Goal: Task Accomplishment & Management: Complete application form

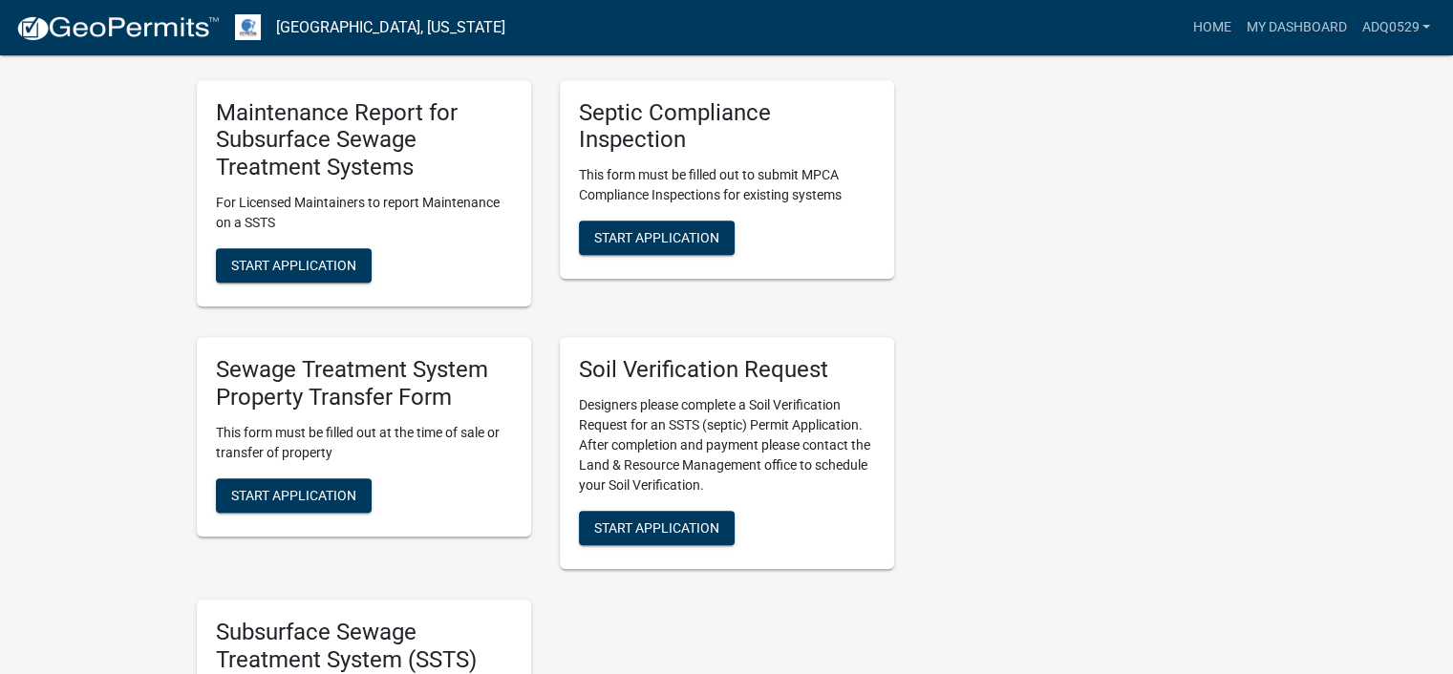
scroll to position [860, 0]
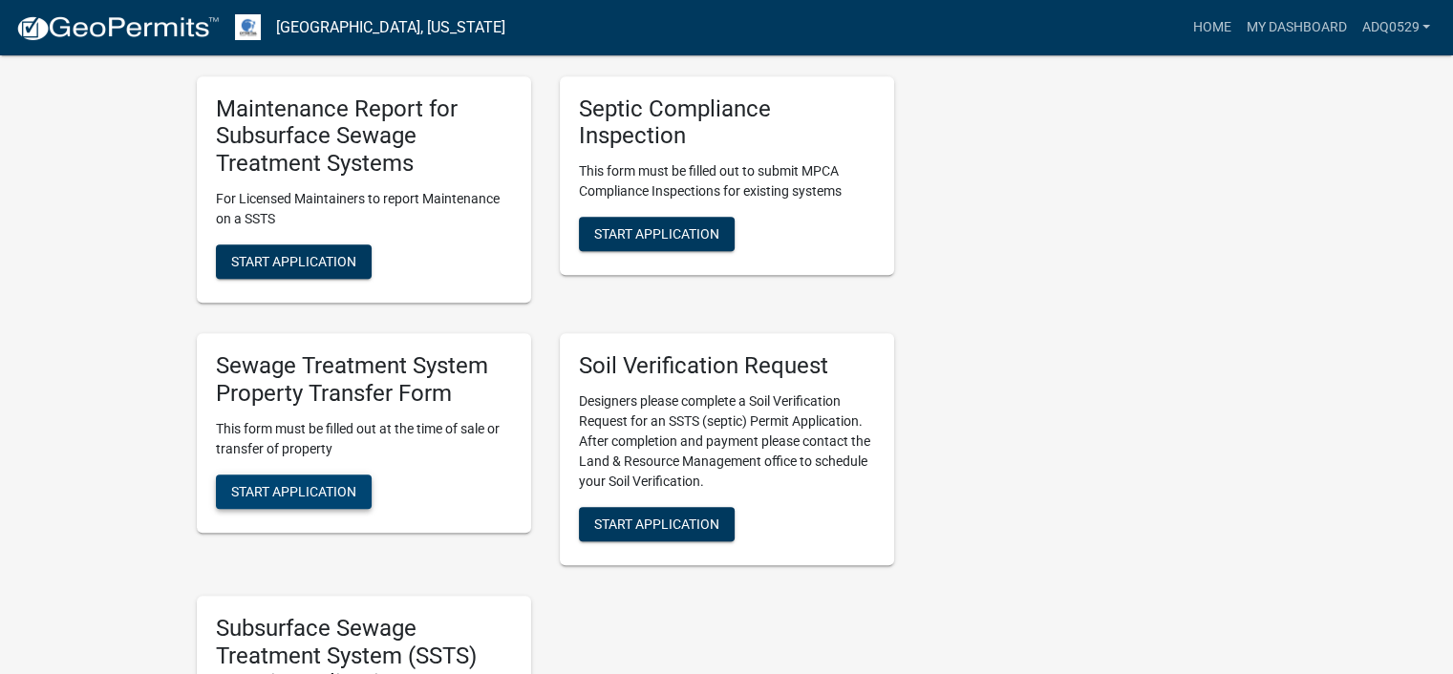
click at [359, 475] on button "Start Application" at bounding box center [294, 492] width 156 height 34
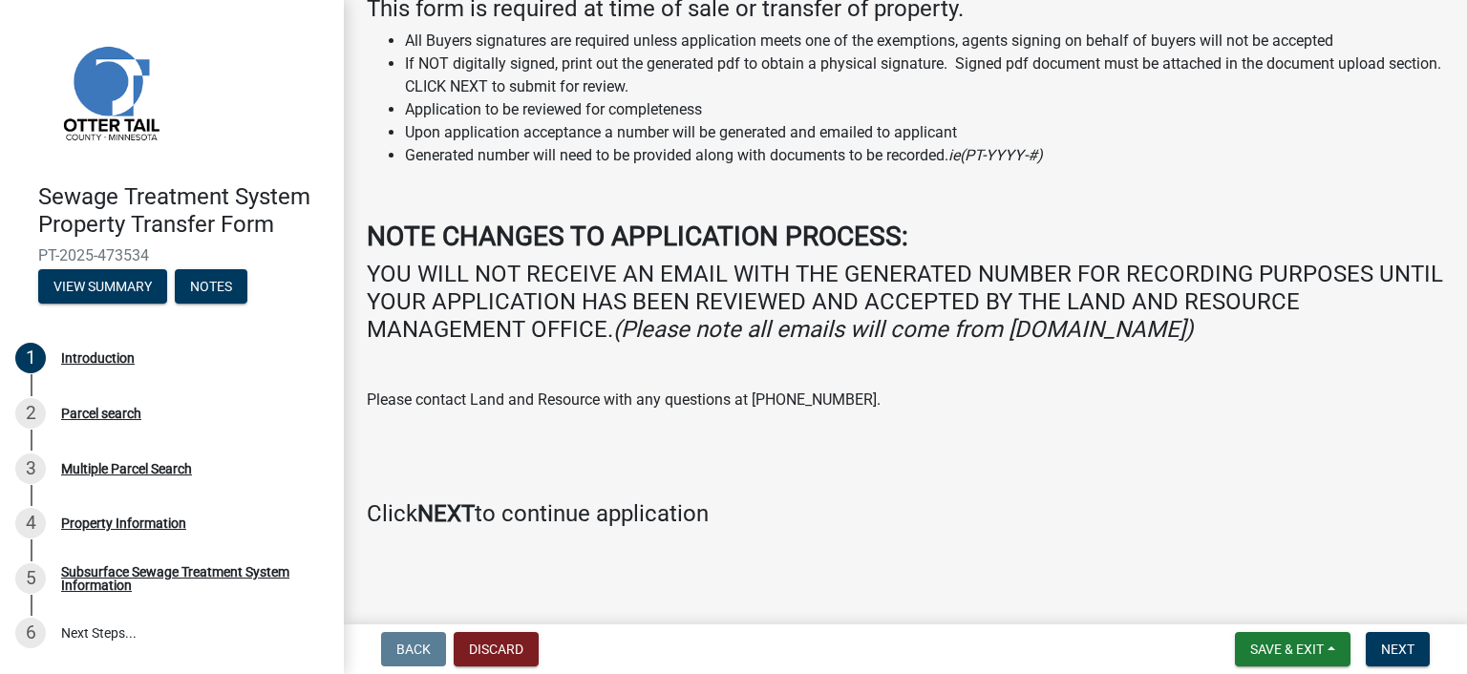
scroll to position [153, 0]
click at [1394, 652] on span "Next" at bounding box center [1397, 649] width 33 height 15
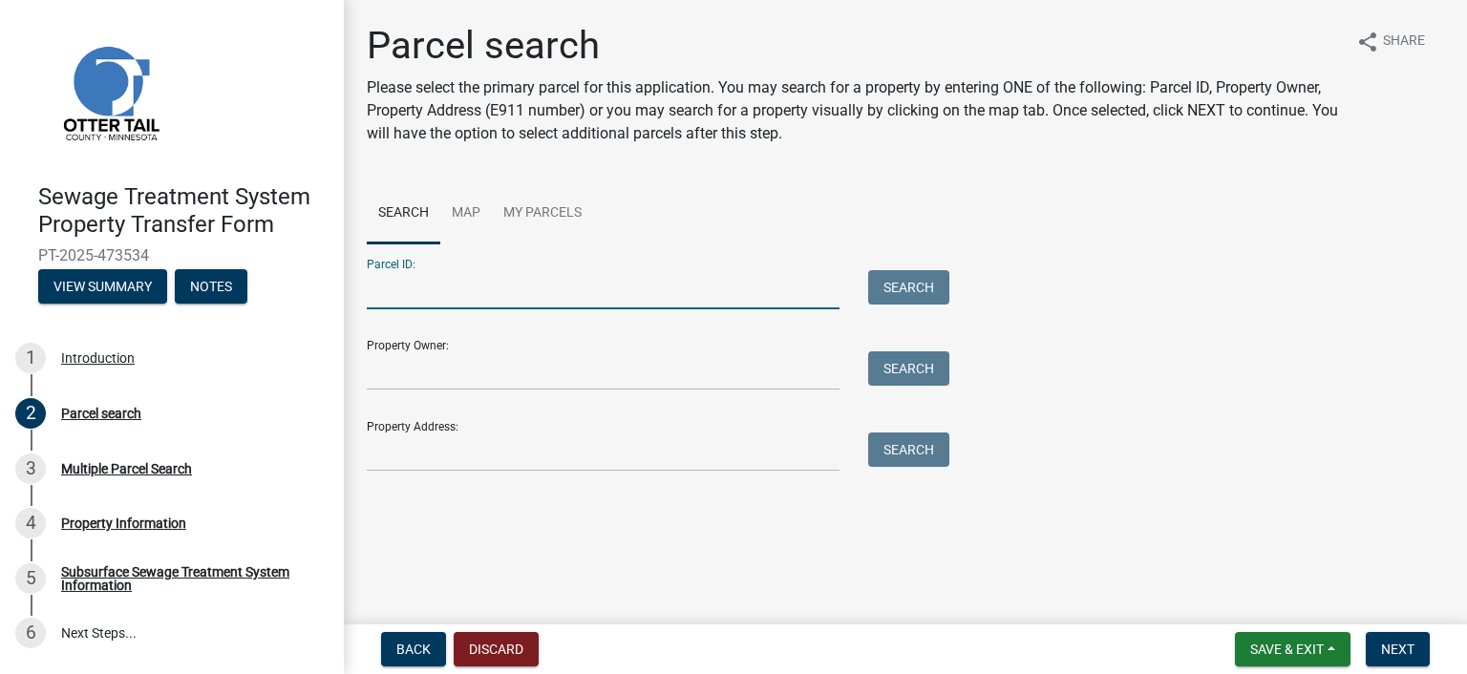
click at [414, 292] on input "Parcel ID:" at bounding box center [603, 289] width 473 height 39
type input "71002991101000"
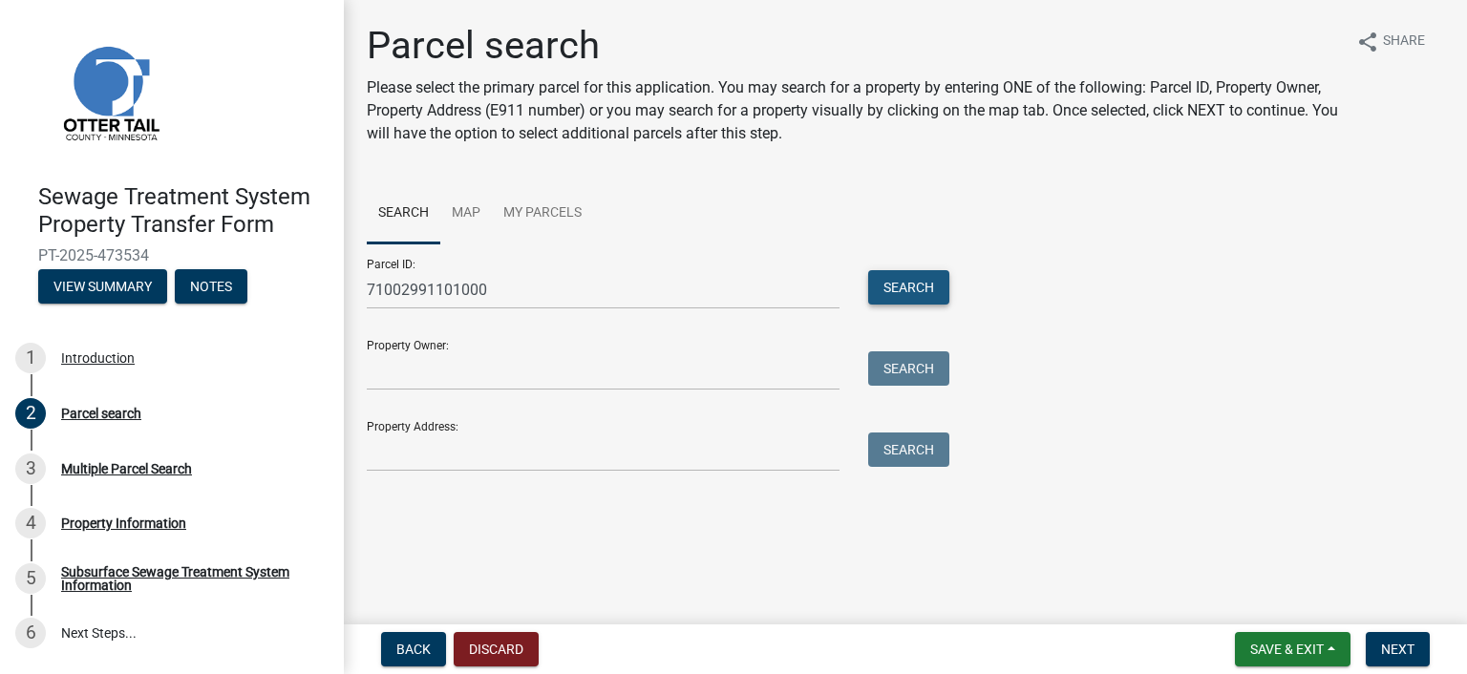
click at [917, 292] on button "Search" at bounding box center [908, 287] width 81 height 34
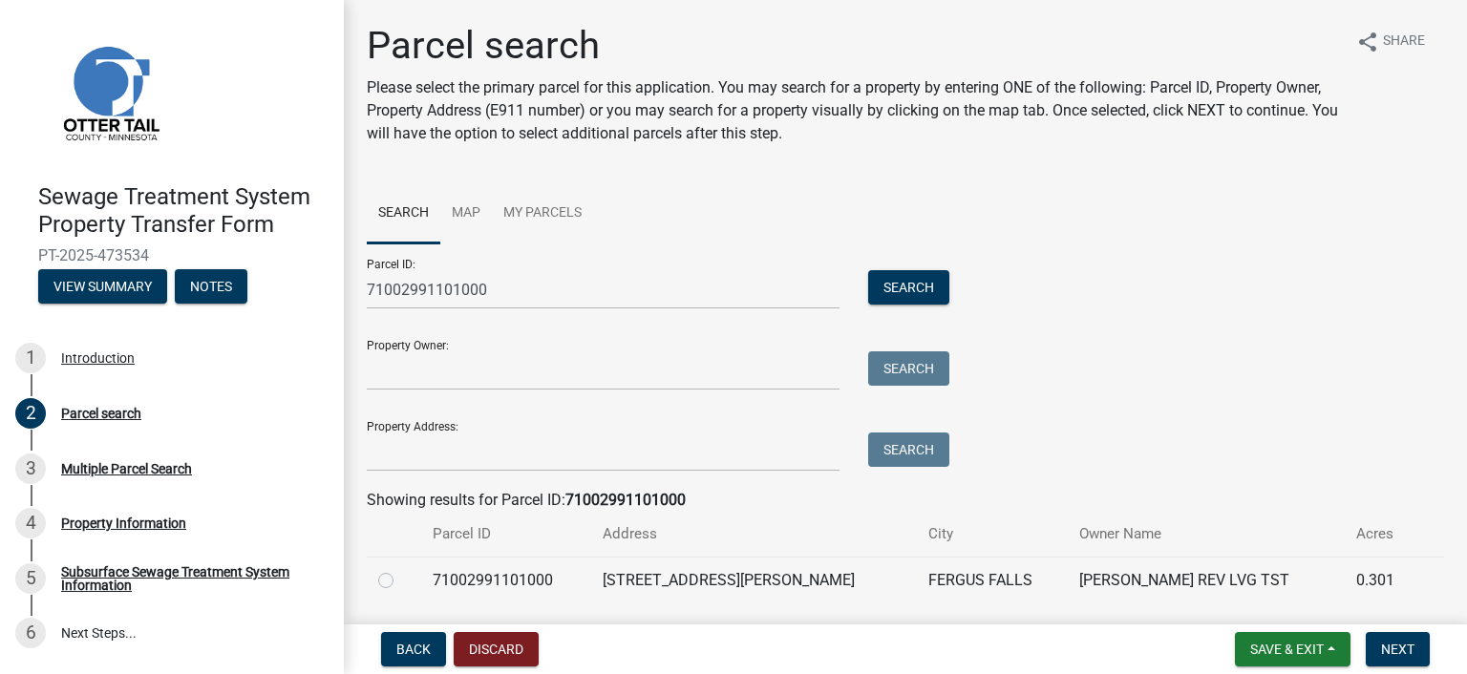
click at [401, 569] on label at bounding box center [401, 569] width 0 height 0
click at [401, 582] on input "radio" at bounding box center [407, 575] width 12 height 12
radio input "true"
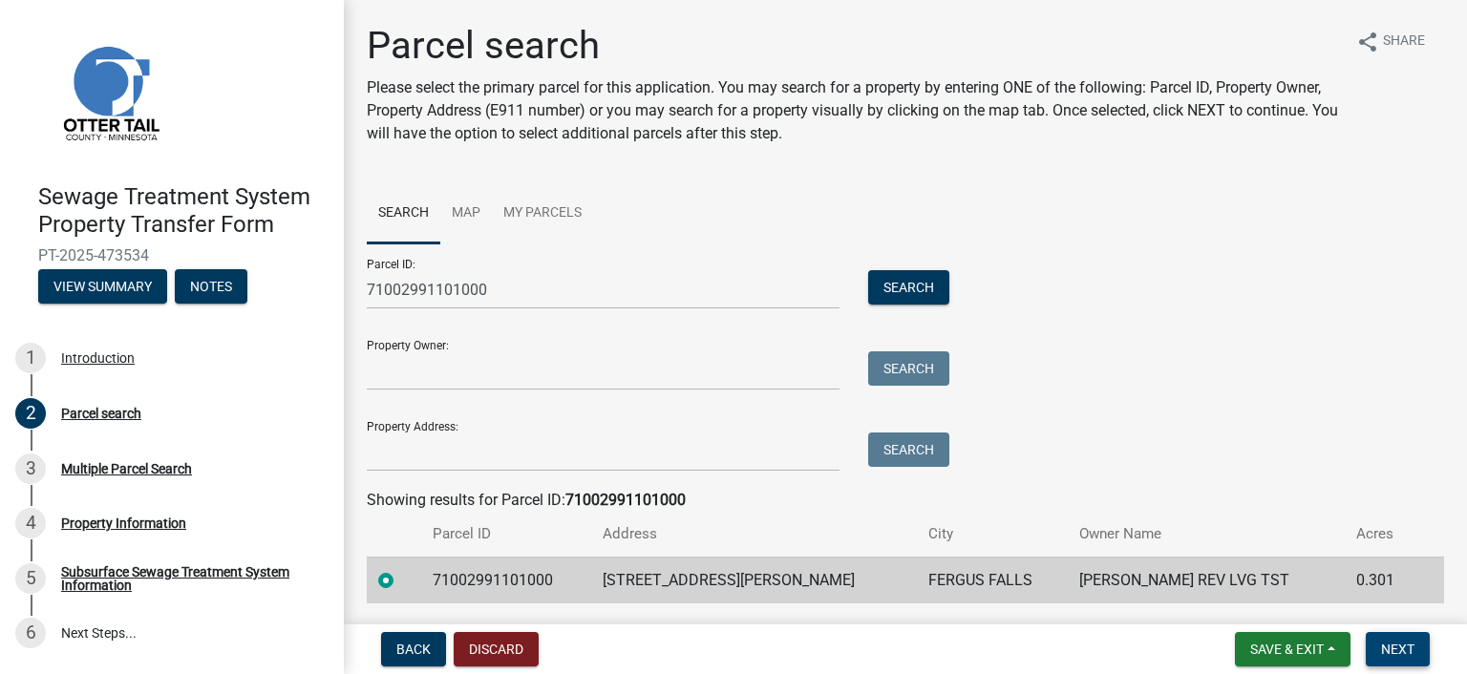
click at [1398, 642] on span "Next" at bounding box center [1397, 649] width 33 height 15
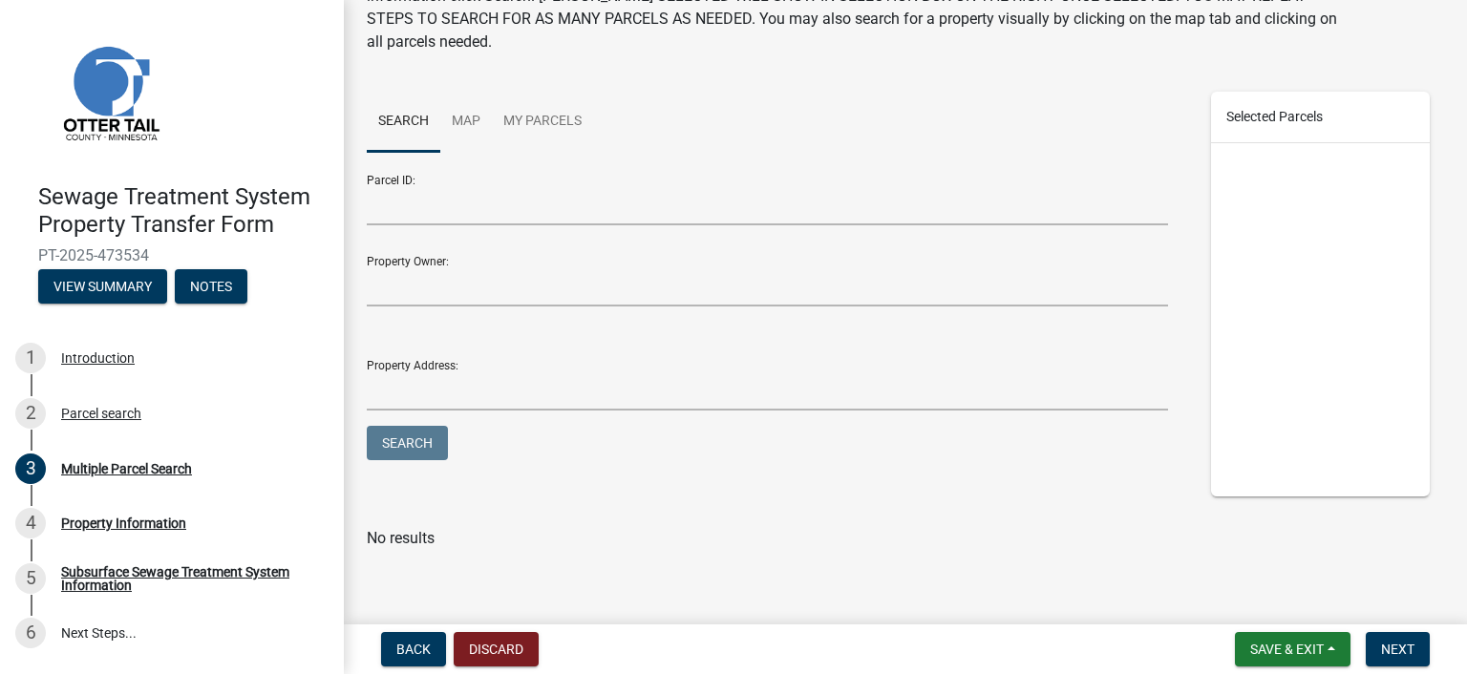
scroll to position [145, 0]
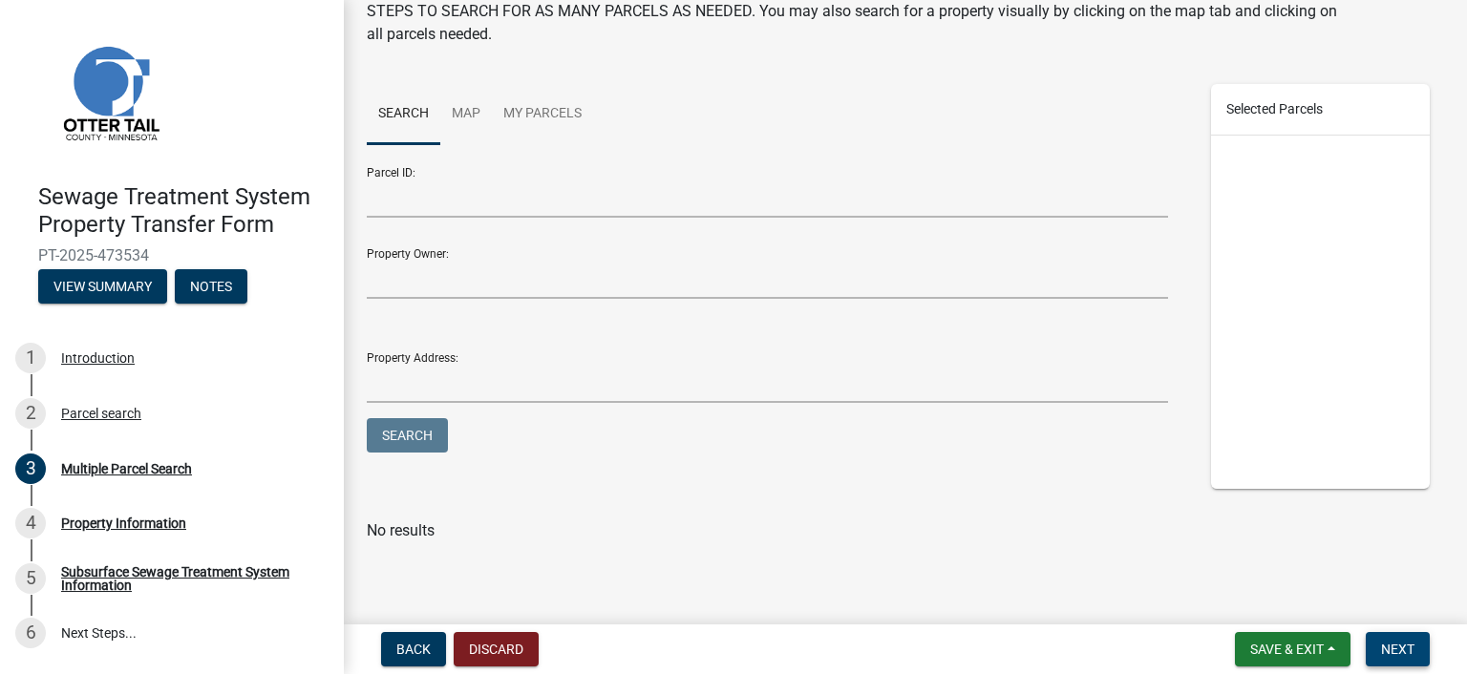
click at [1422, 645] on button "Next" at bounding box center [1398, 649] width 64 height 34
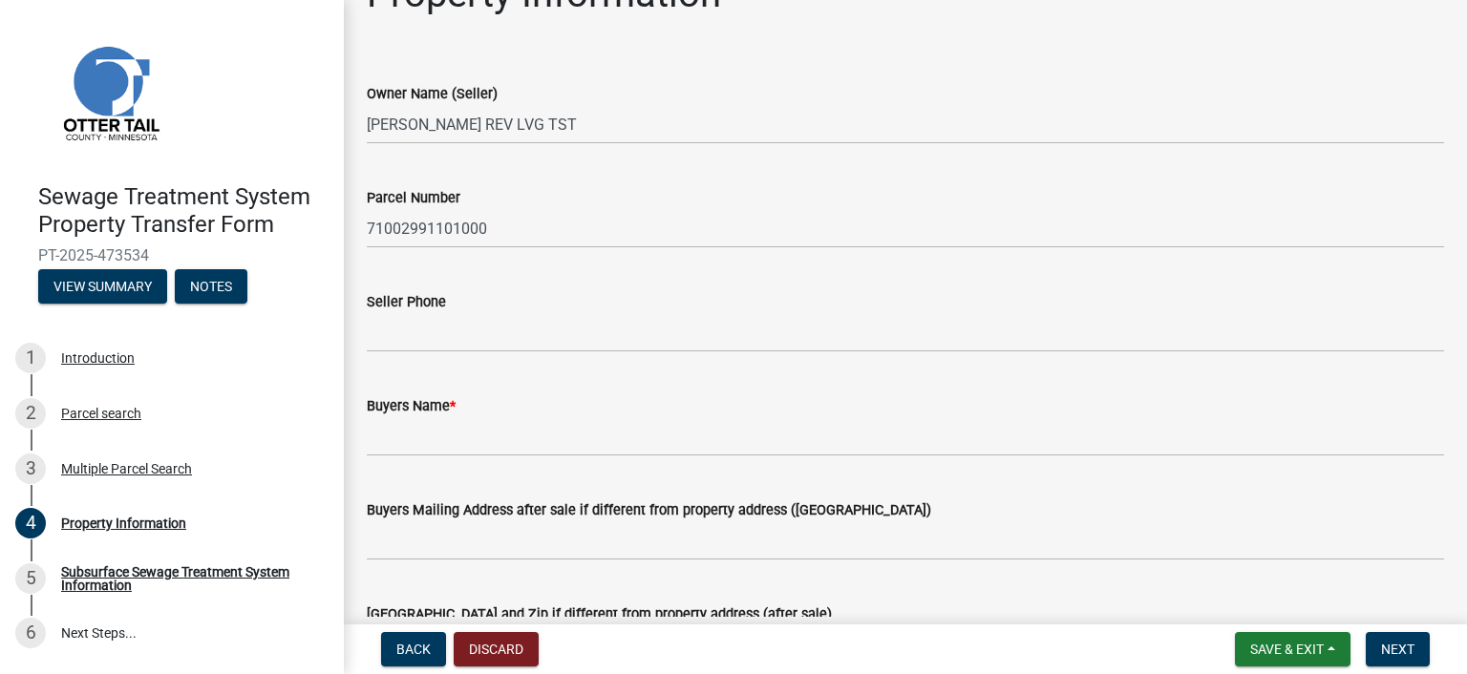
scroll to position [191, 0]
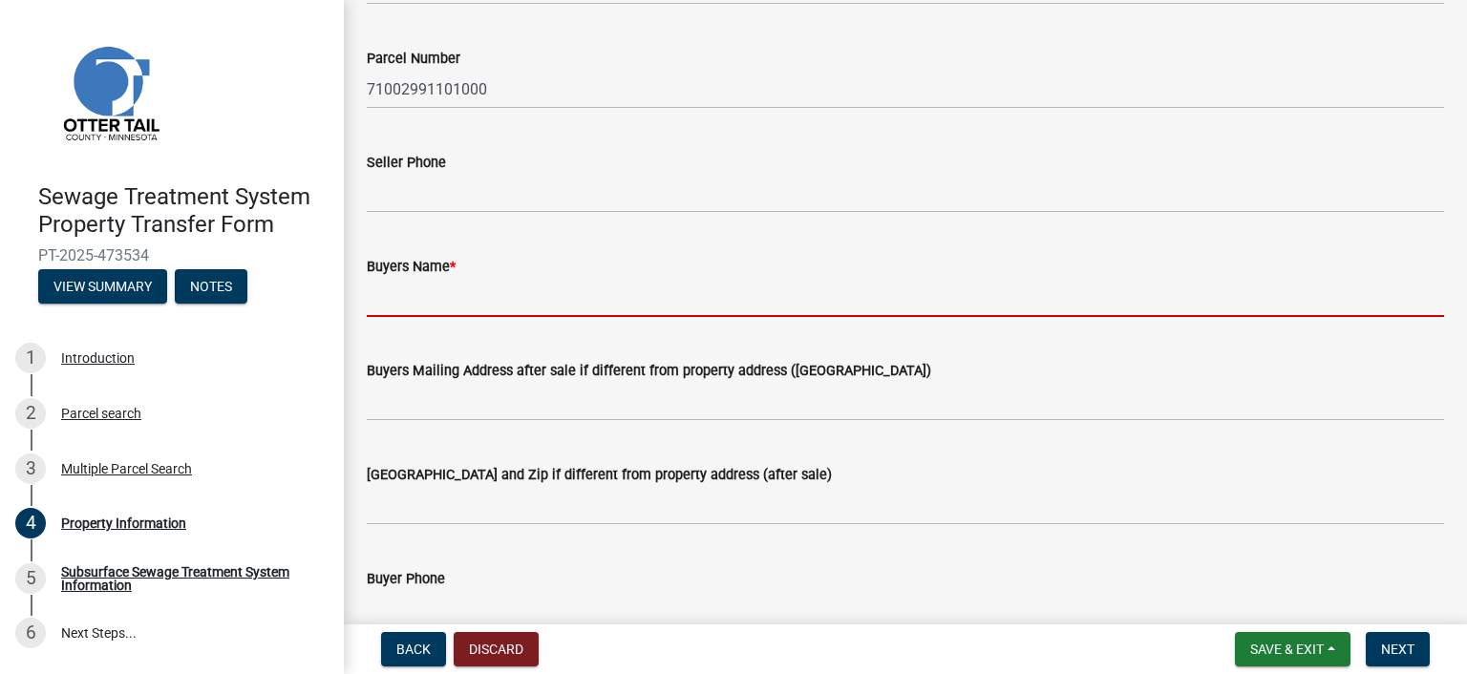
click at [414, 293] on input "Buyers Name *" at bounding box center [905, 297] width 1077 height 39
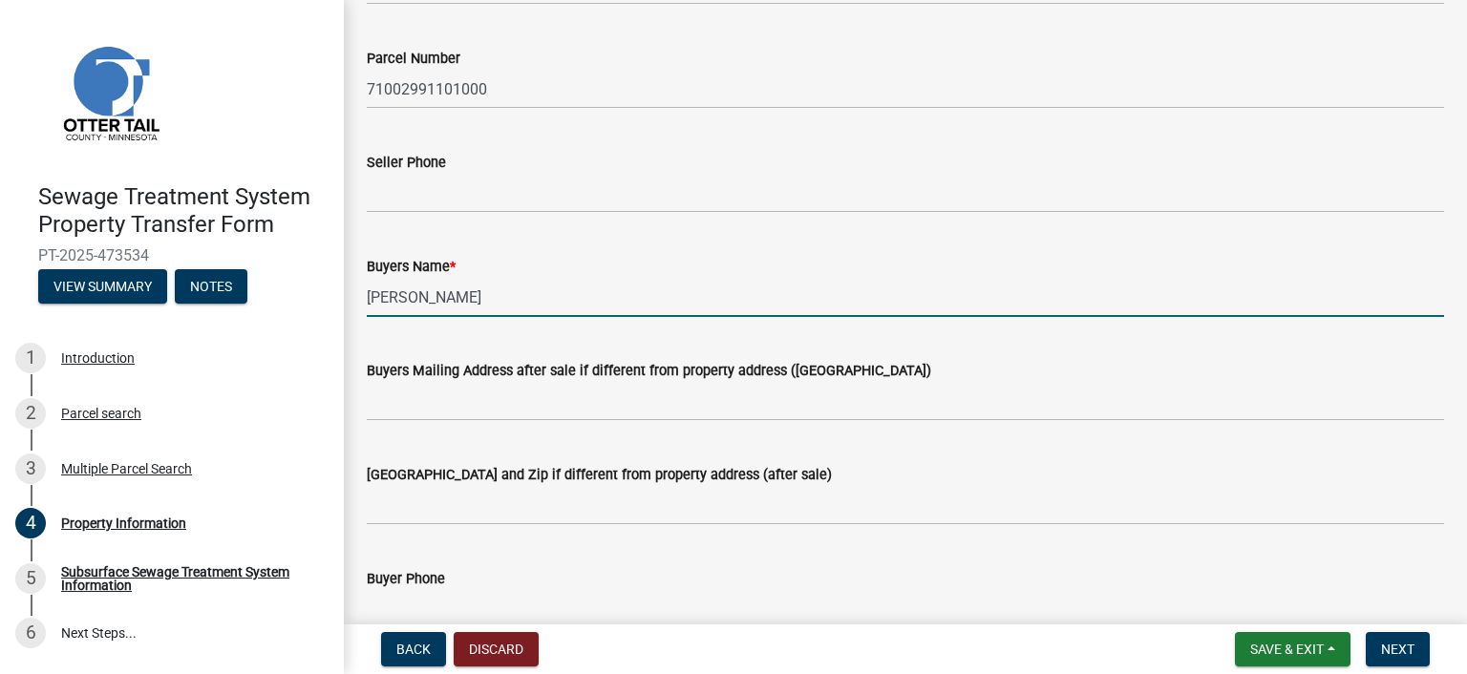
type input "[PERSON_NAME]"
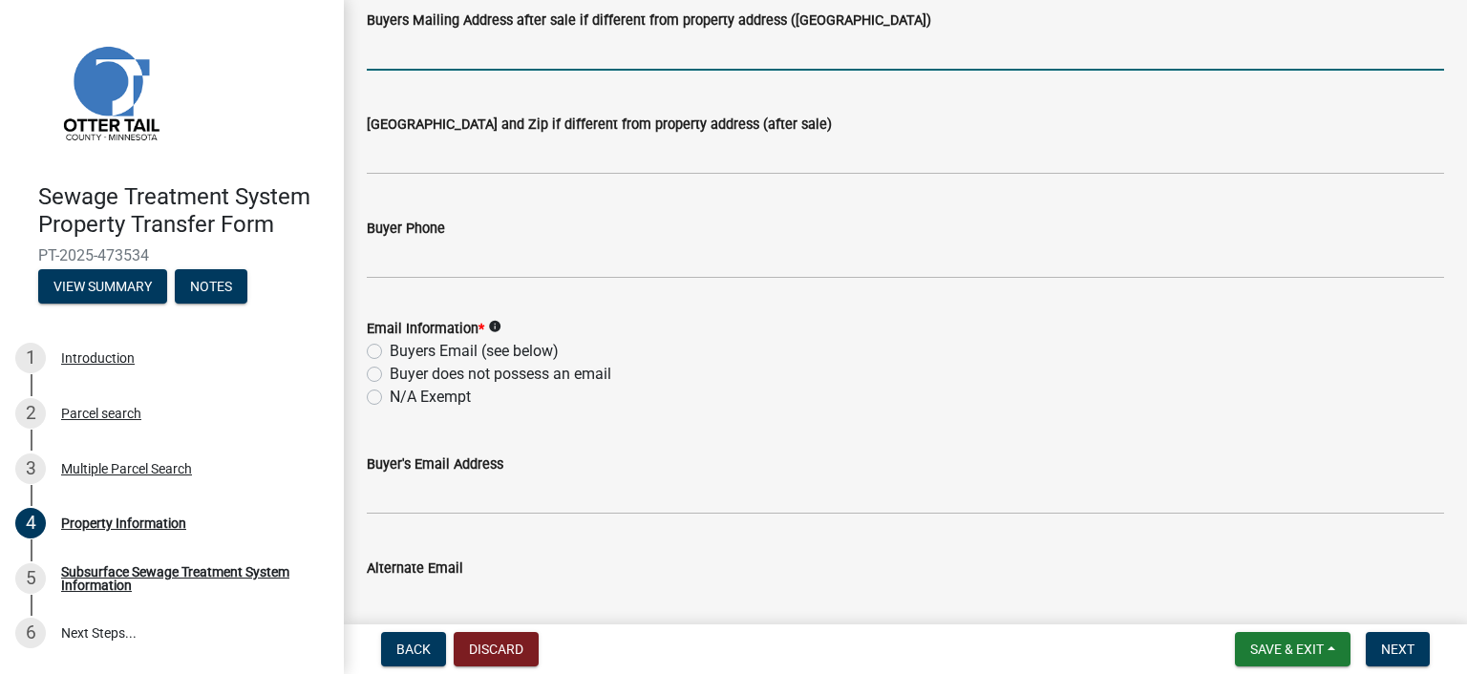
scroll to position [573, 0]
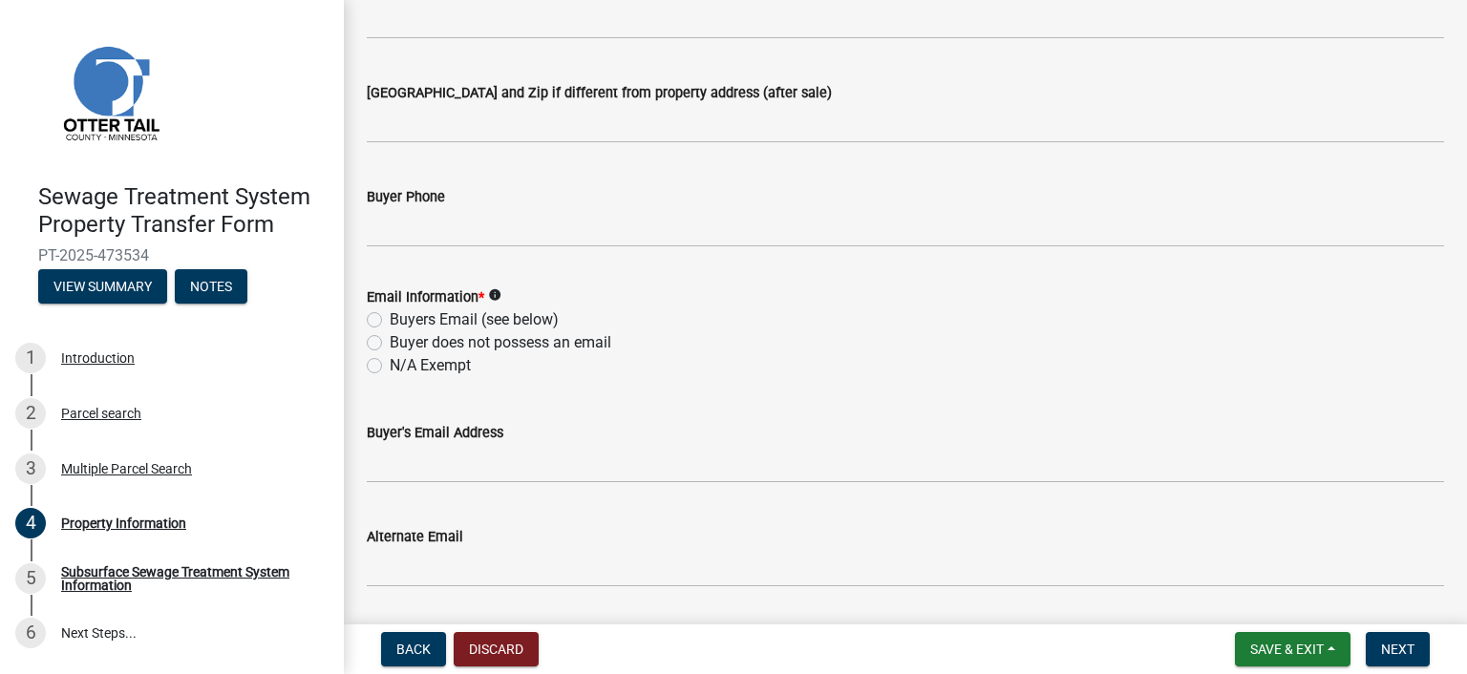
click at [428, 370] on label "N/A Exempt" at bounding box center [430, 365] width 81 height 23
click at [402, 367] on input "N/A Exempt" at bounding box center [396, 360] width 12 height 12
radio input "true"
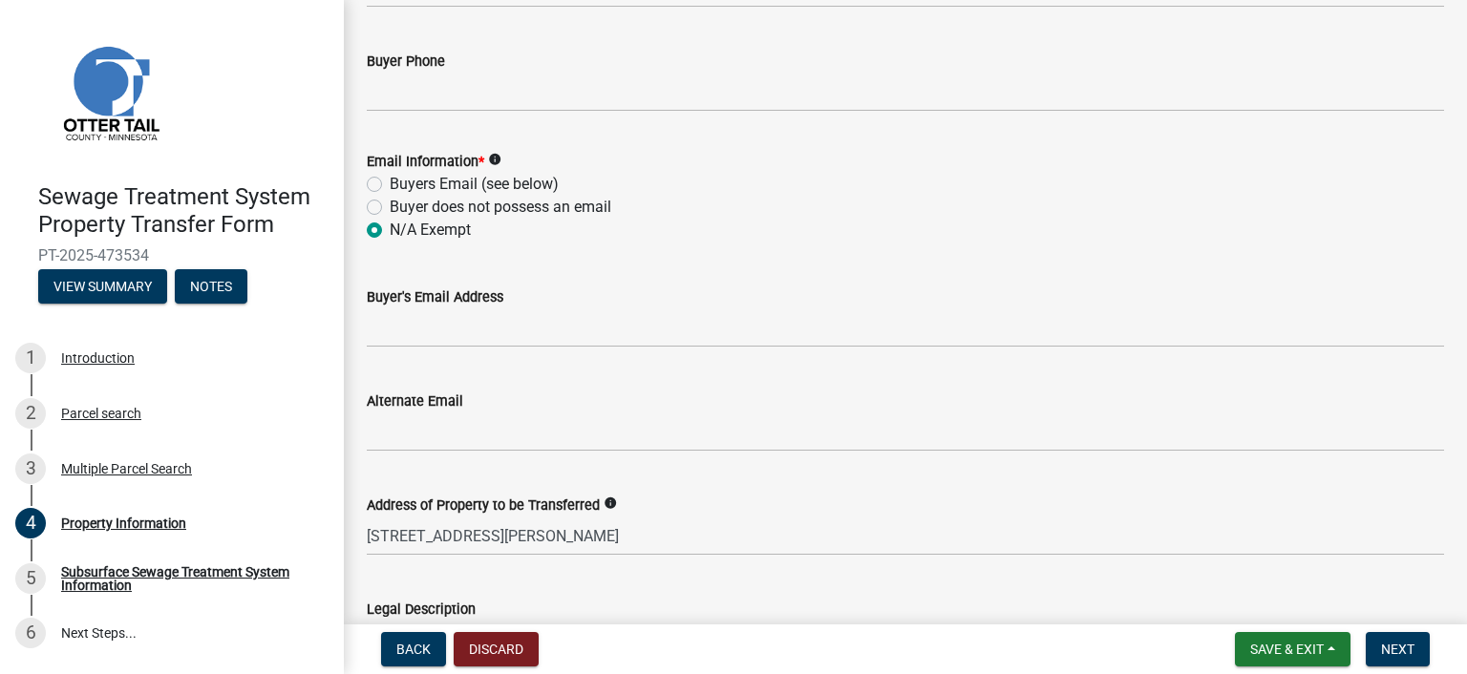
scroll to position [1051, 0]
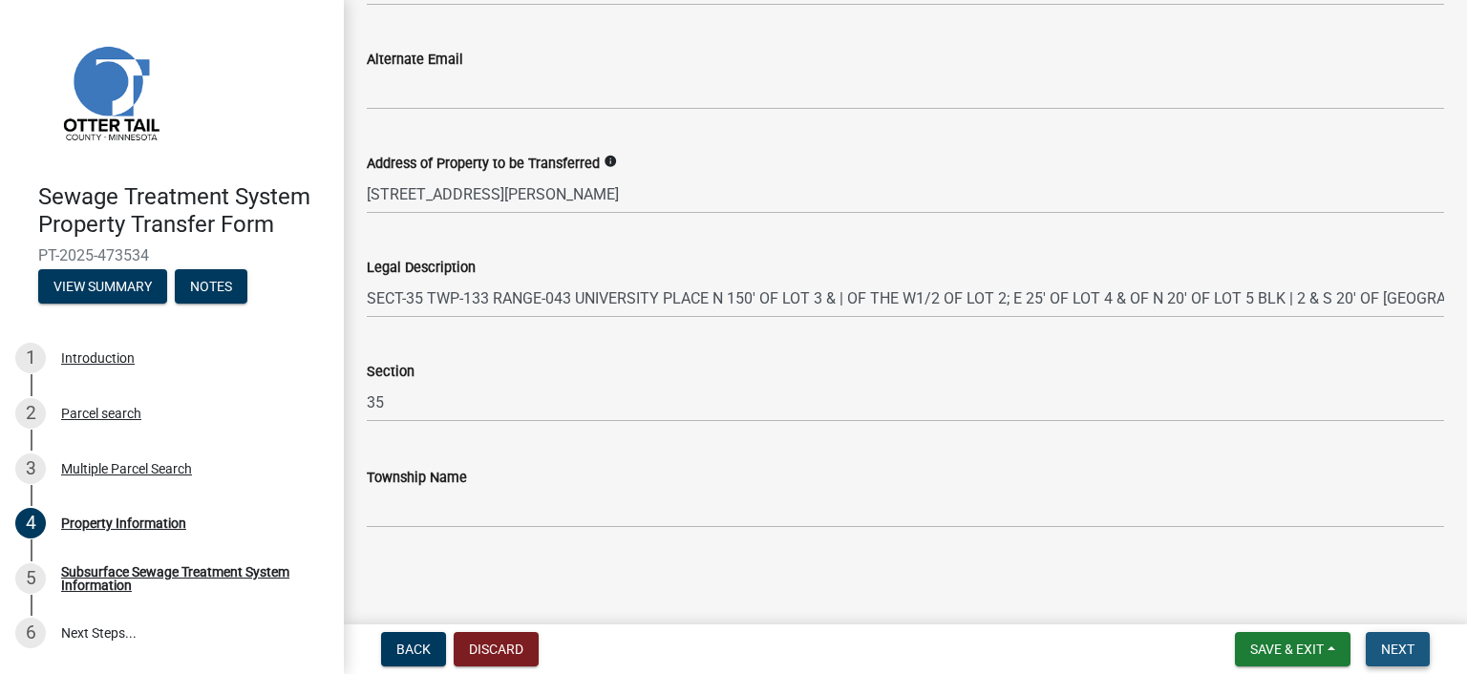
click at [1367, 646] on button "Next" at bounding box center [1398, 649] width 64 height 34
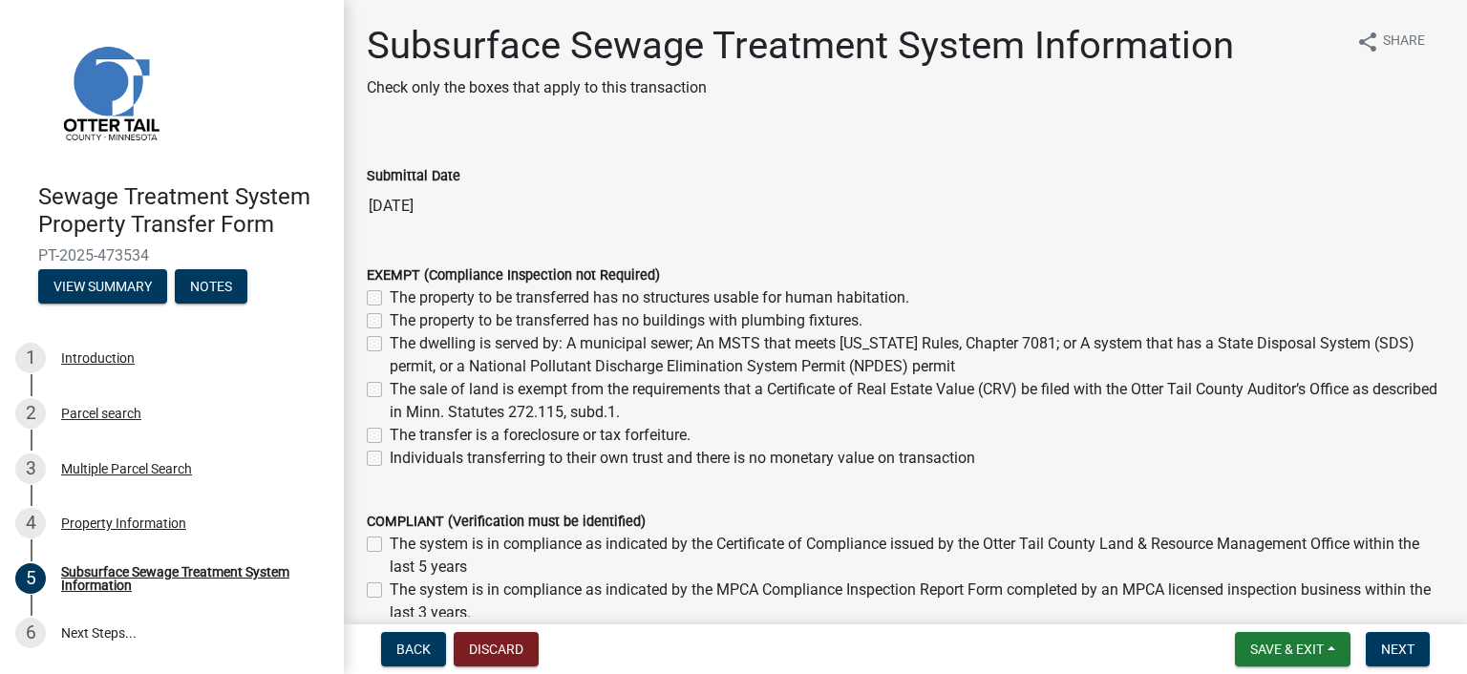
click at [390, 343] on label "The dwelling is served by: A municipal sewer; An MSTS that meets [US_STATE] Rul…" at bounding box center [917, 355] width 1054 height 46
click at [390, 343] on input "The dwelling is served by: A municipal sewer; An MSTS that meets [US_STATE] Rul…" at bounding box center [396, 338] width 12 height 12
checkbox input "true"
checkbox input "false"
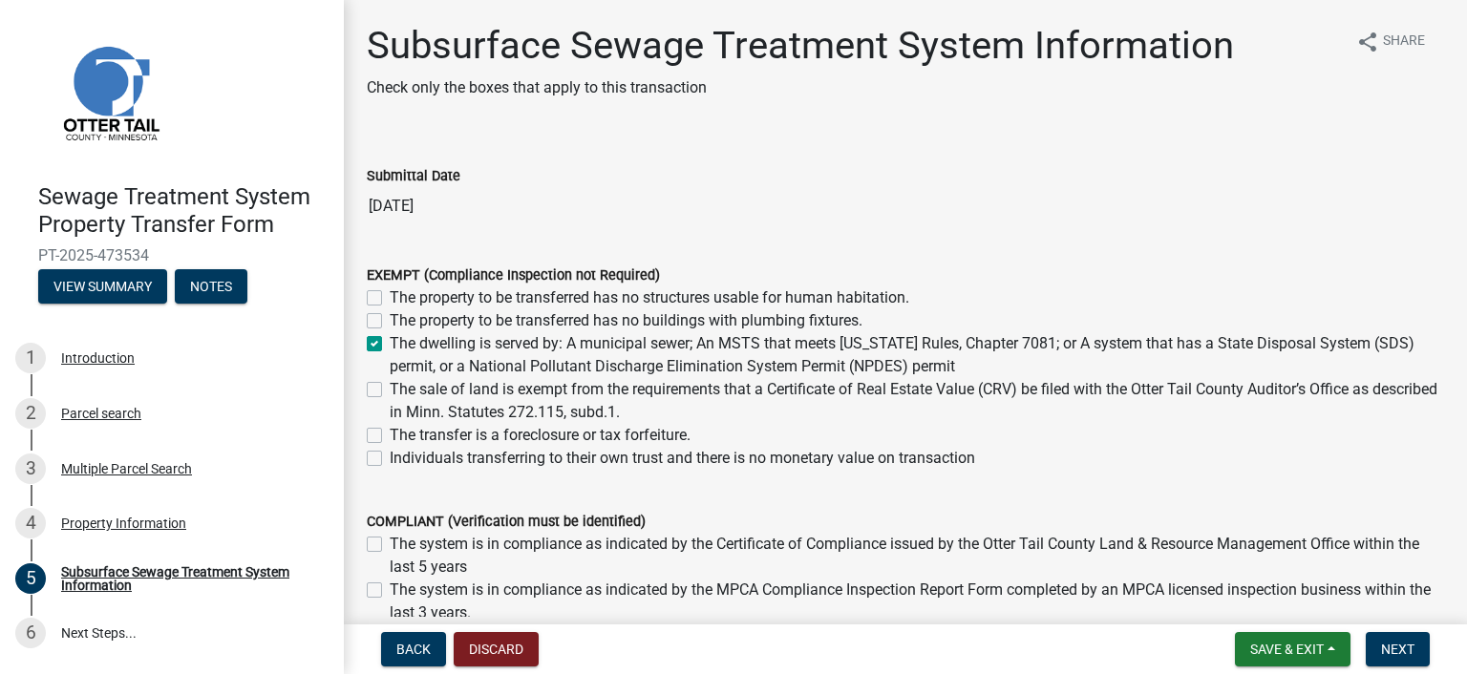
checkbox input "true"
checkbox input "false"
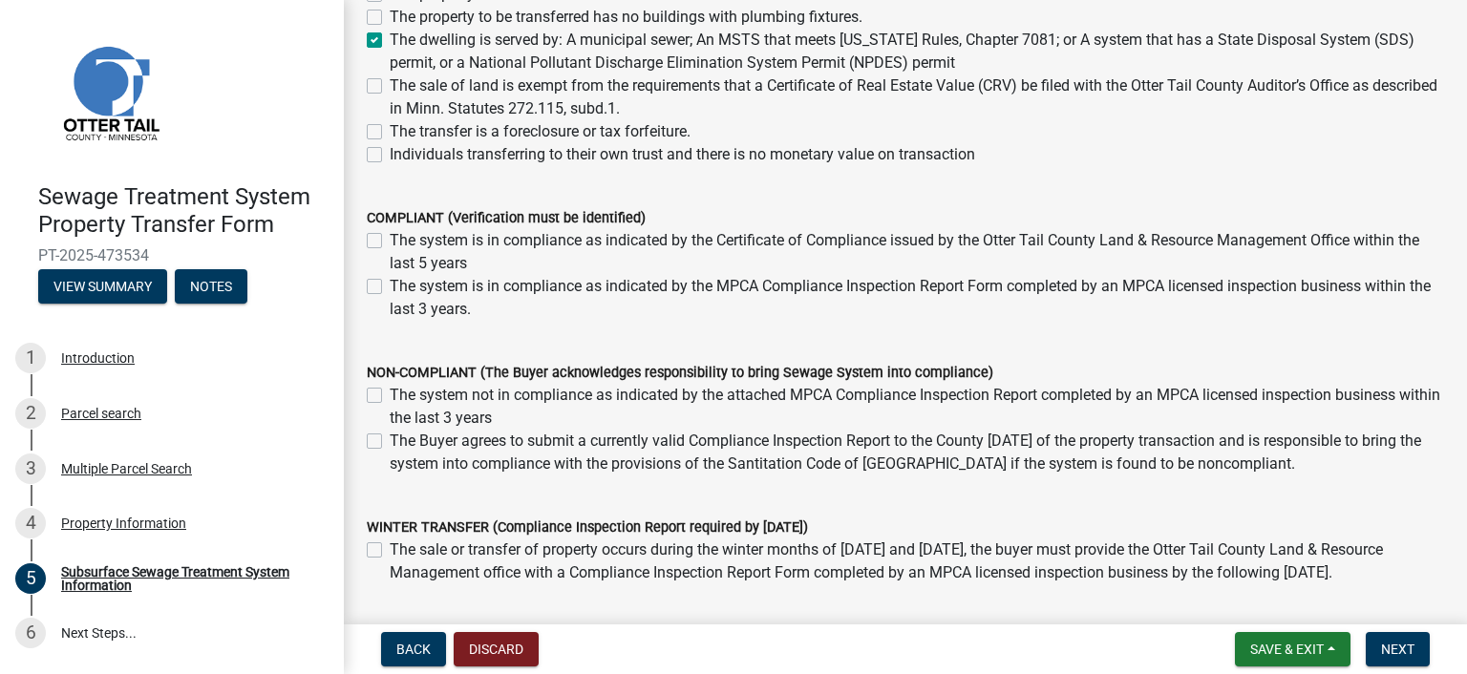
scroll to position [424, 0]
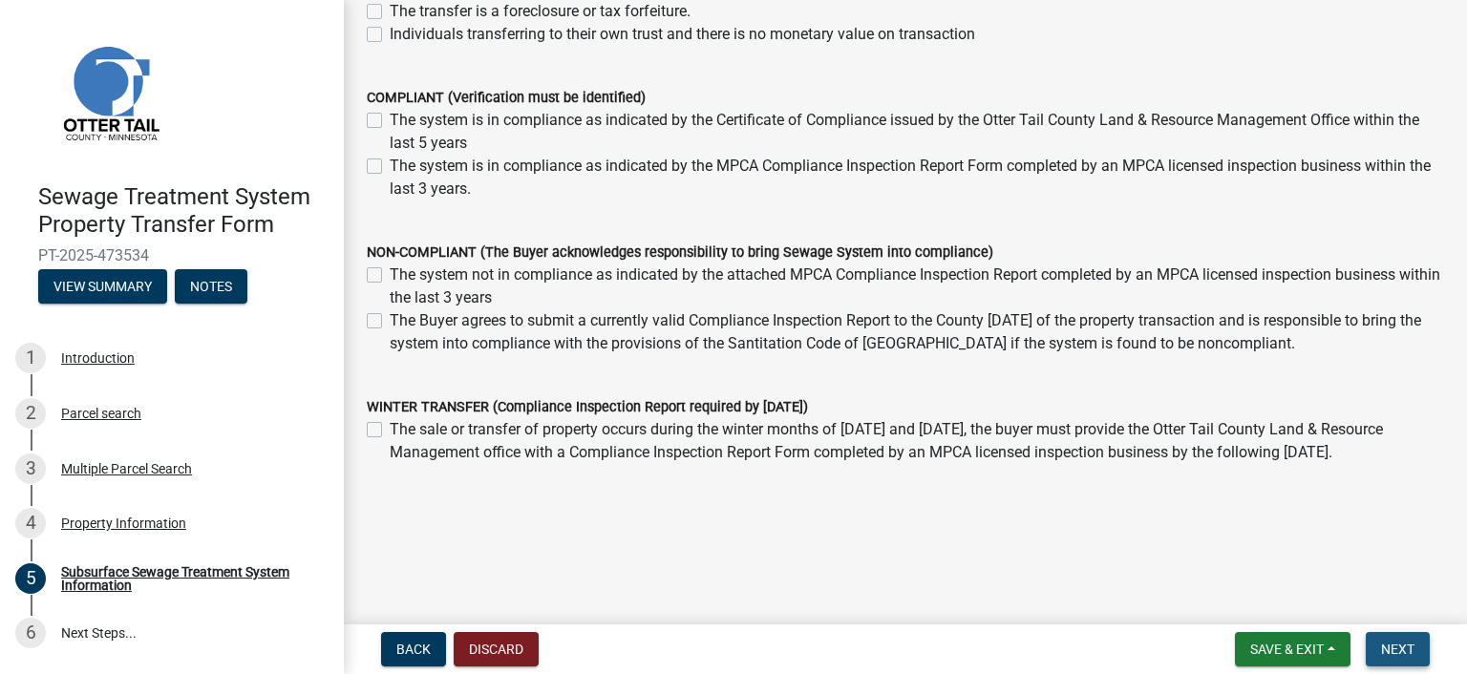
click at [1396, 652] on span "Next" at bounding box center [1397, 649] width 33 height 15
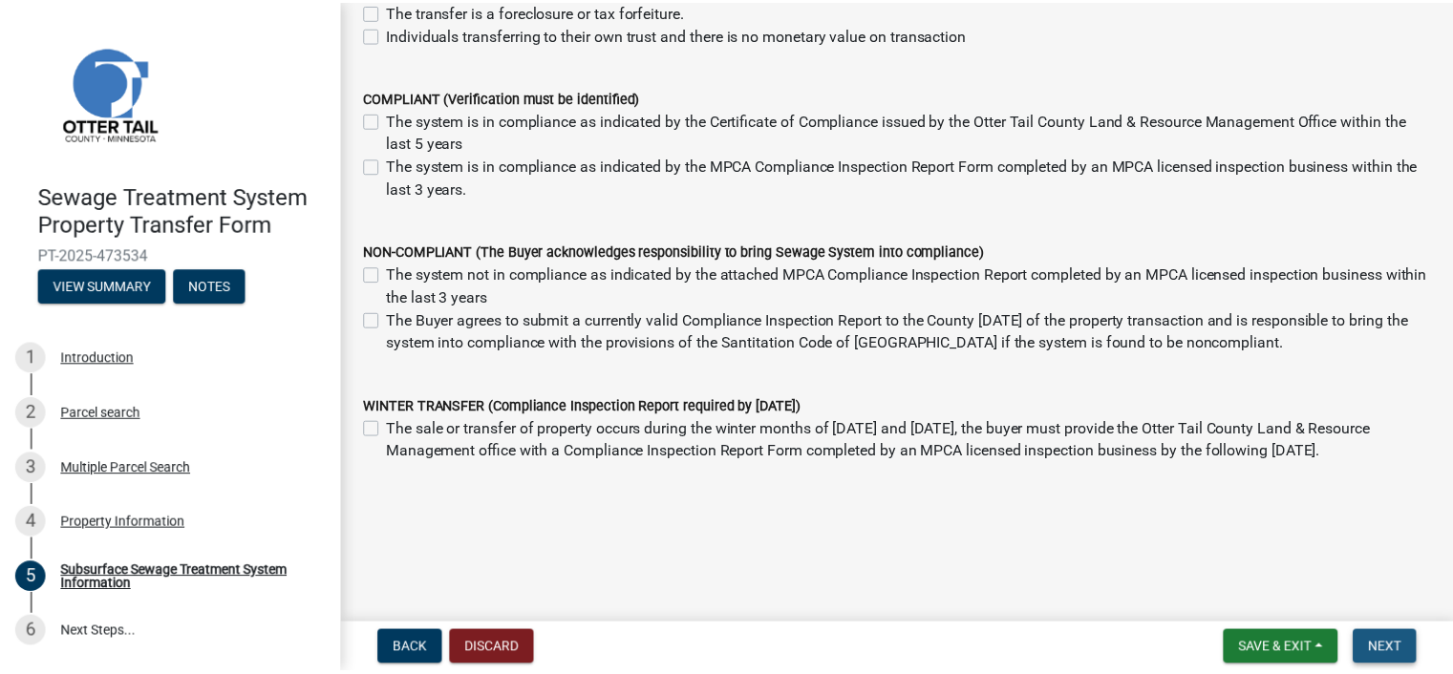
scroll to position [0, 0]
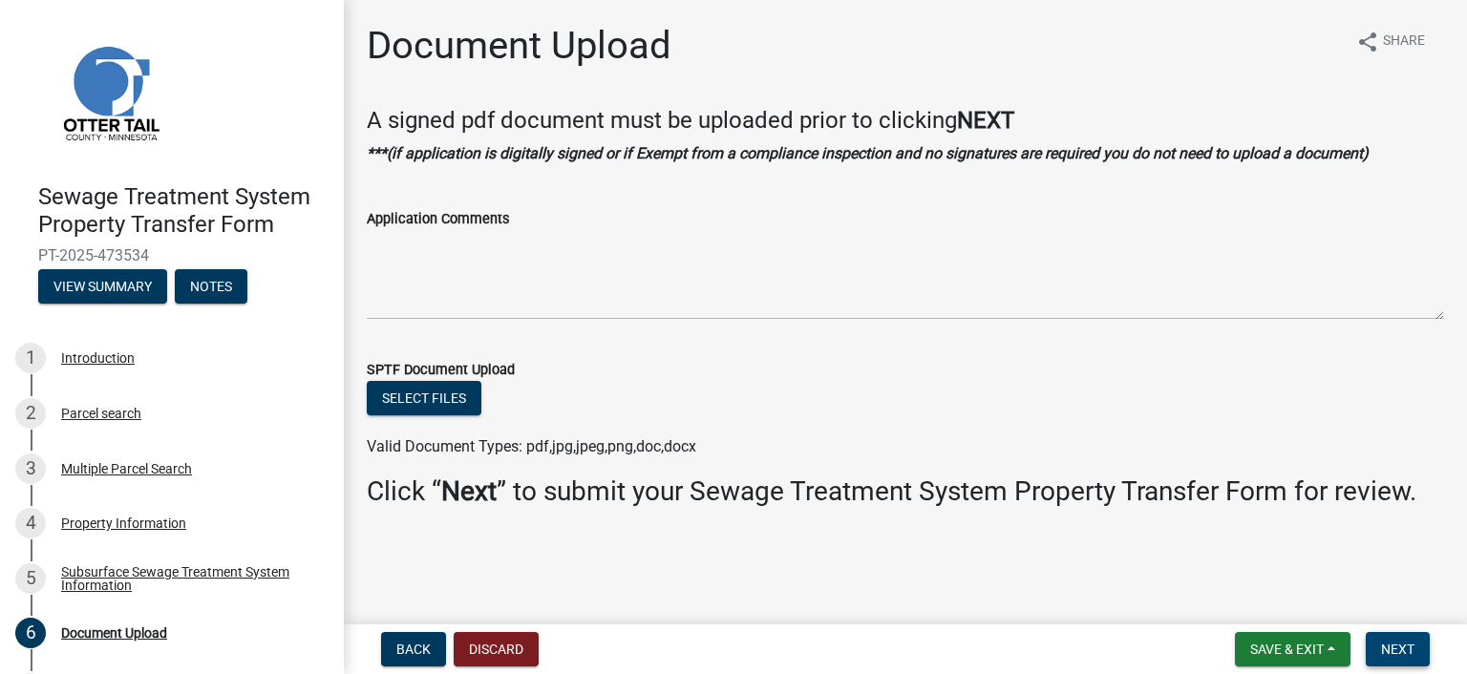
click at [1384, 645] on span "Next" at bounding box center [1397, 649] width 33 height 15
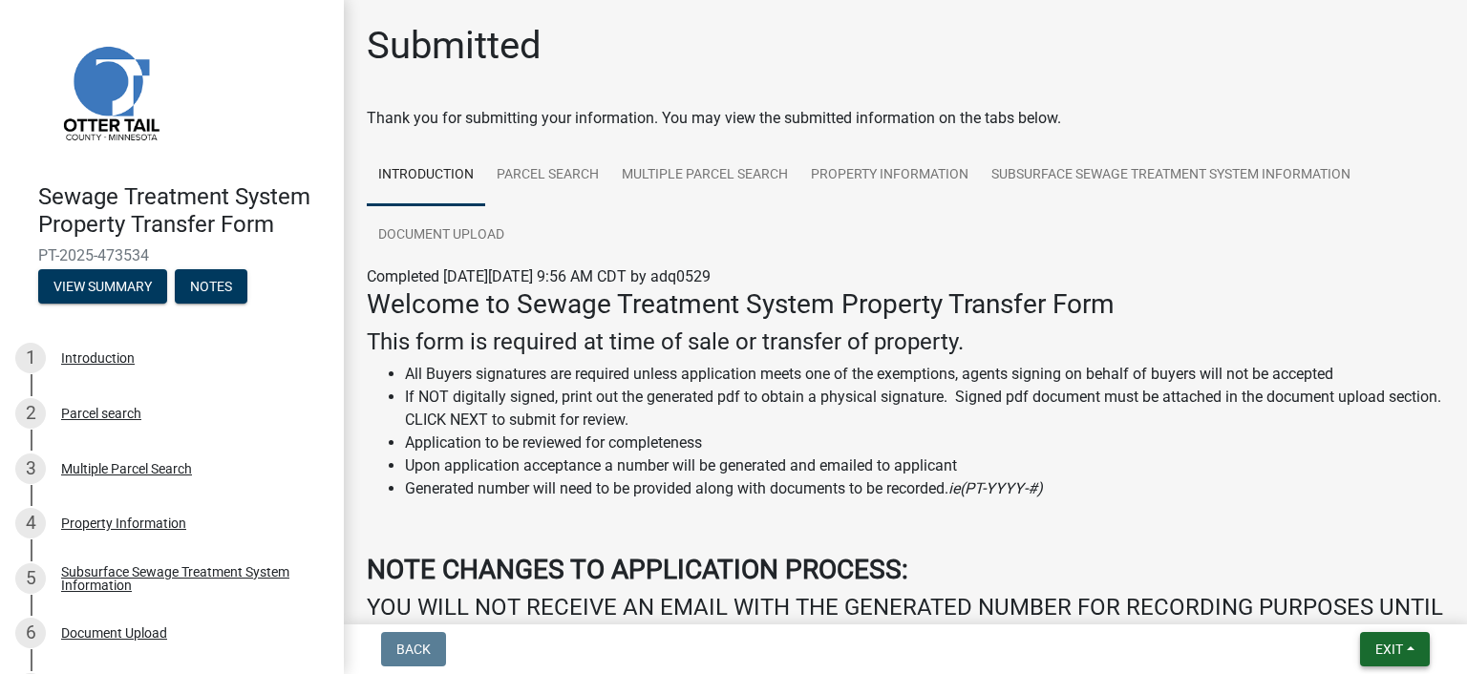
click at [1367, 651] on button "Exit" at bounding box center [1395, 649] width 70 height 34
click at [1333, 606] on button "Save & Exit" at bounding box center [1354, 600] width 153 height 46
